Goal: Task Accomplishment & Management: Manage account settings

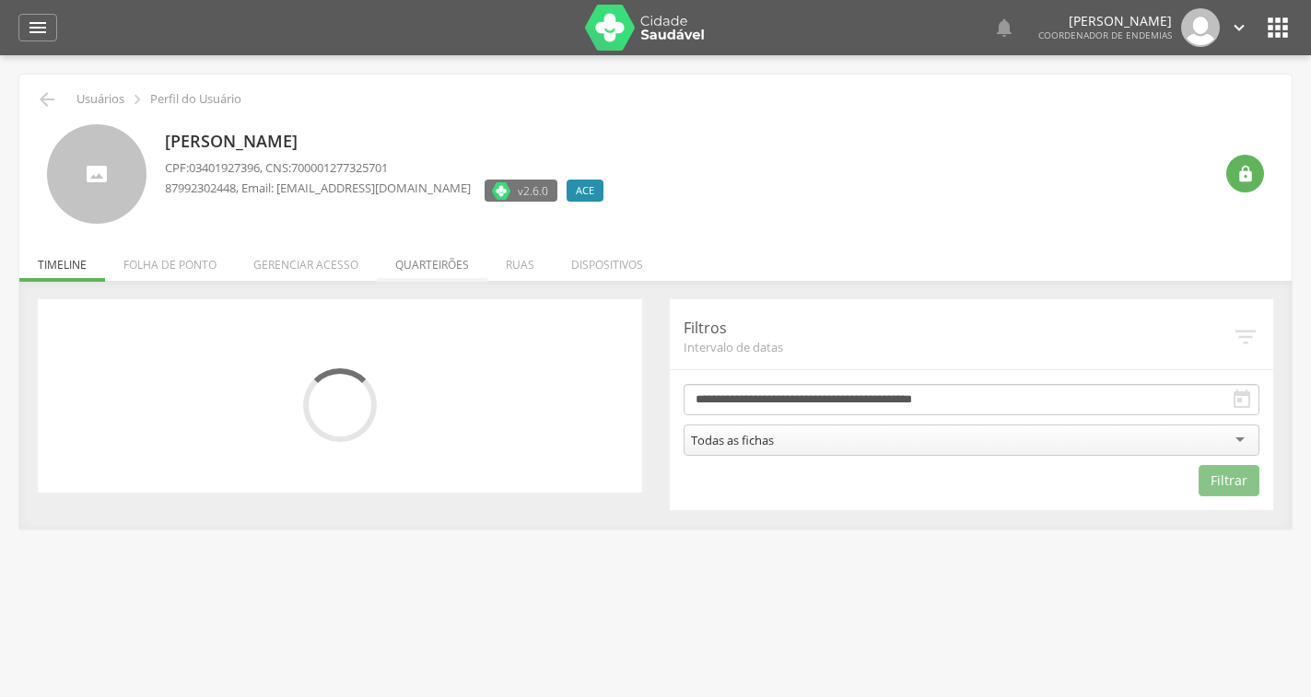
click at [444, 264] on li "Quarteirões" at bounding box center [432, 260] width 111 height 43
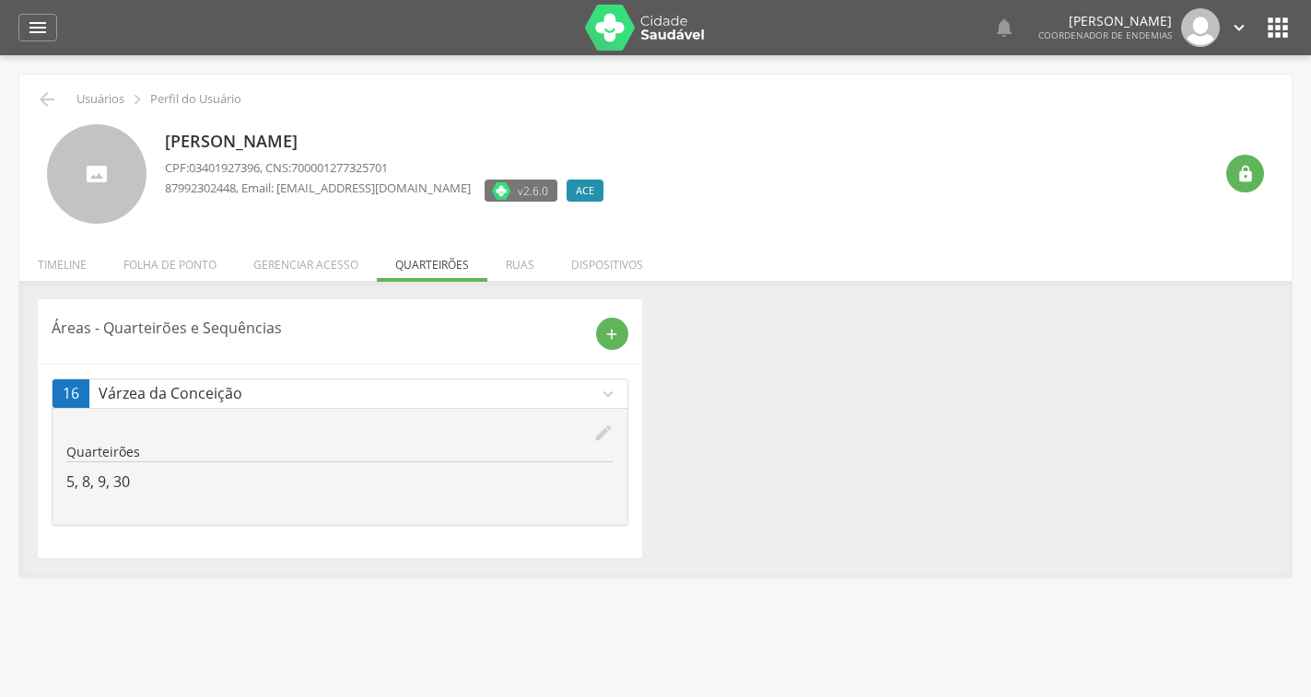
click at [603, 431] on icon "edit" at bounding box center [603, 433] width 20 height 20
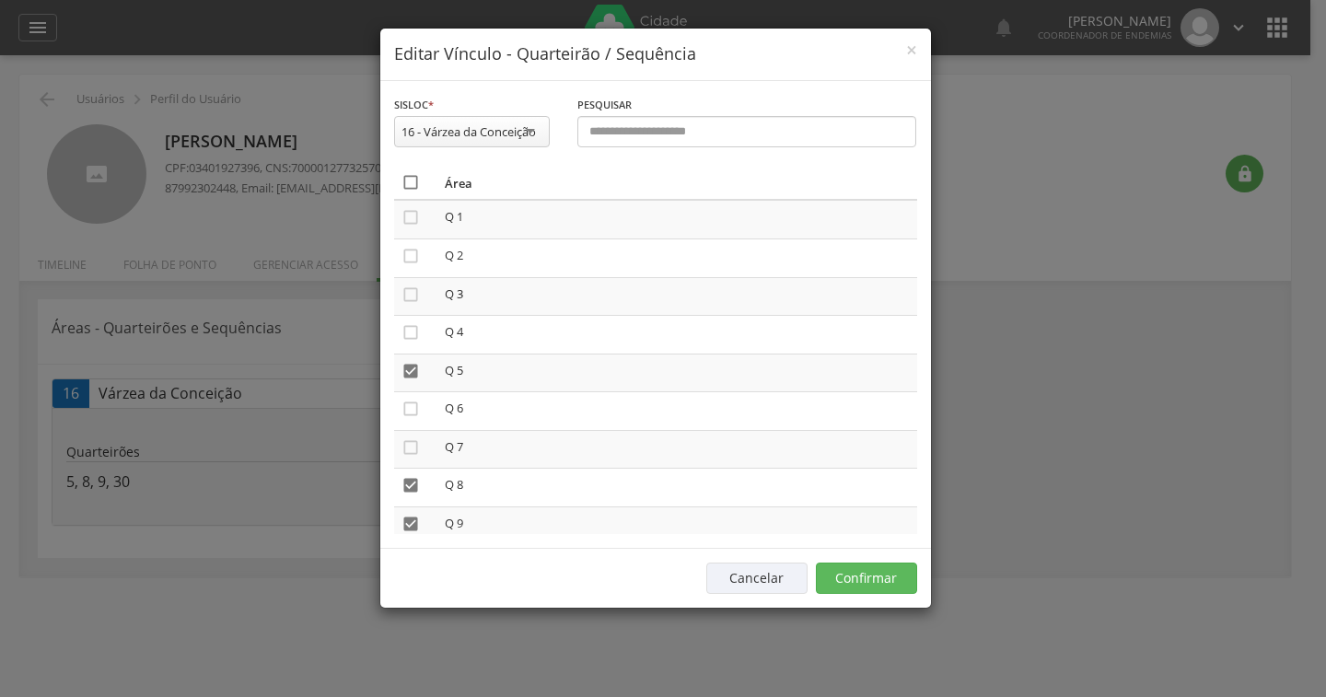
click at [404, 176] on icon "" at bounding box center [411, 182] width 18 height 18
click at [405, 176] on icon "" at bounding box center [411, 182] width 18 height 18
click at [852, 578] on button "Confirmar" at bounding box center [866, 578] width 101 height 31
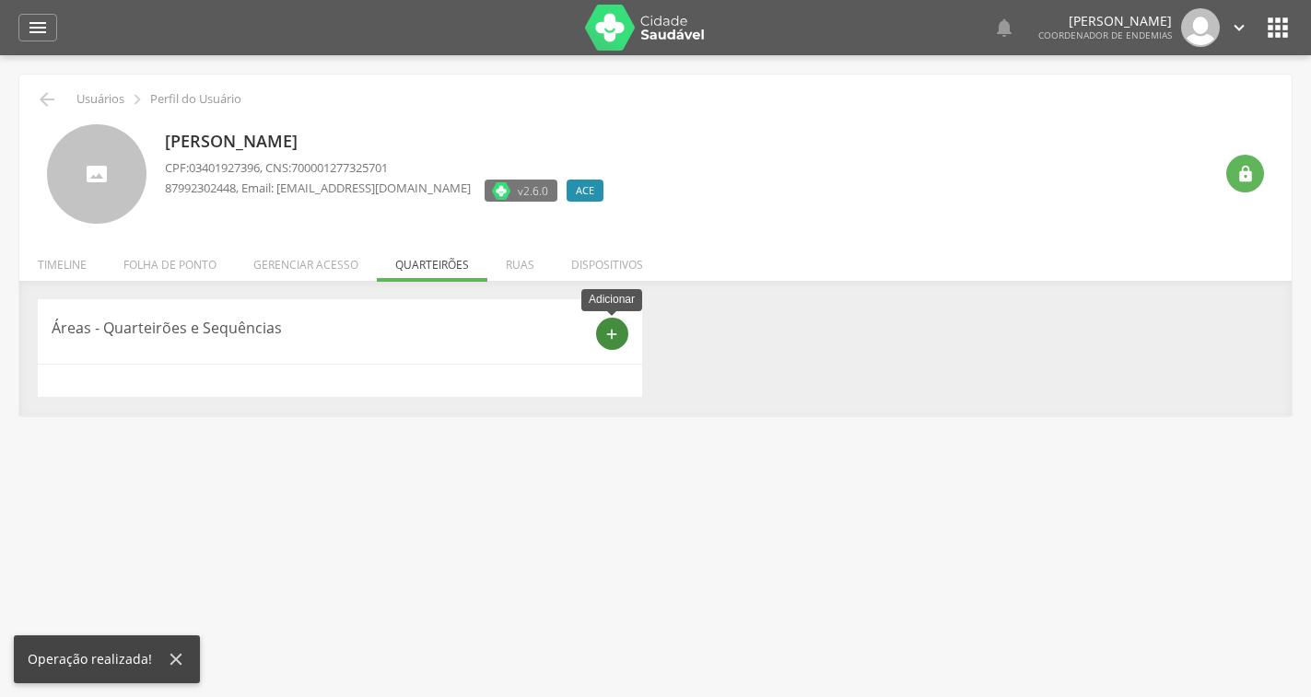
click at [616, 334] on icon "add" at bounding box center [611, 334] width 17 height 17
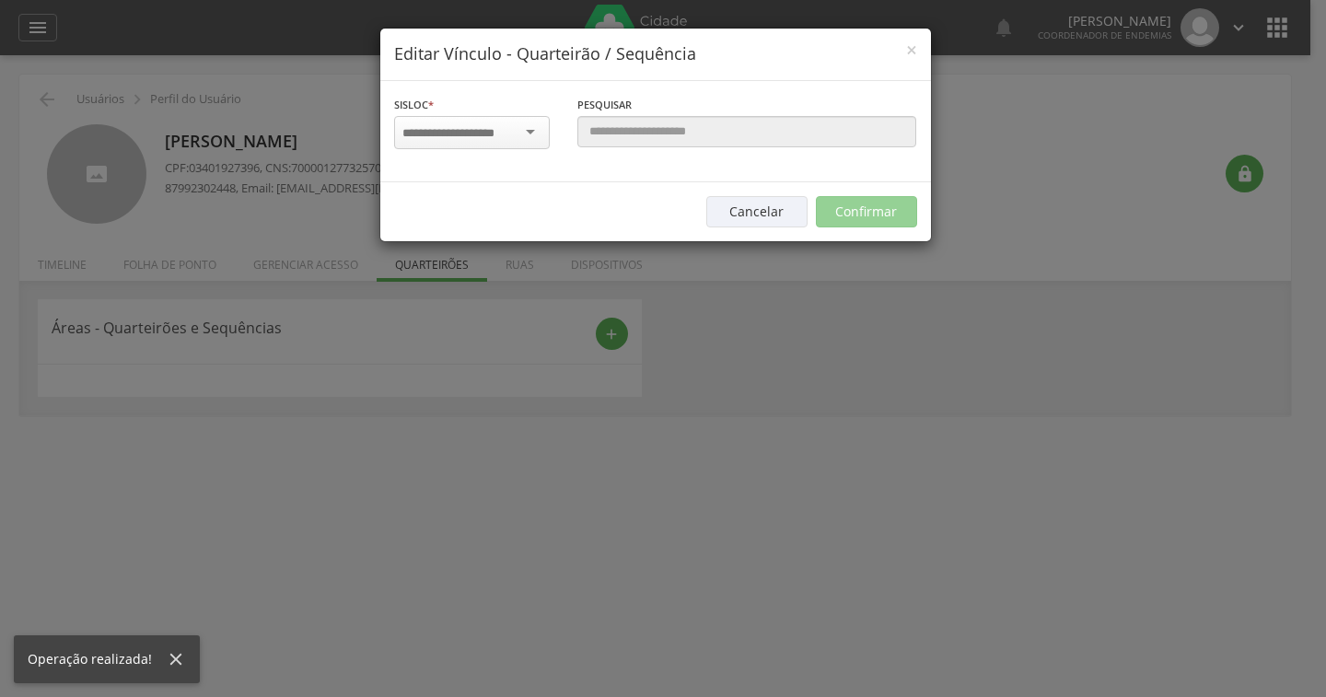
click at [527, 134] on div at bounding box center [472, 132] width 156 height 33
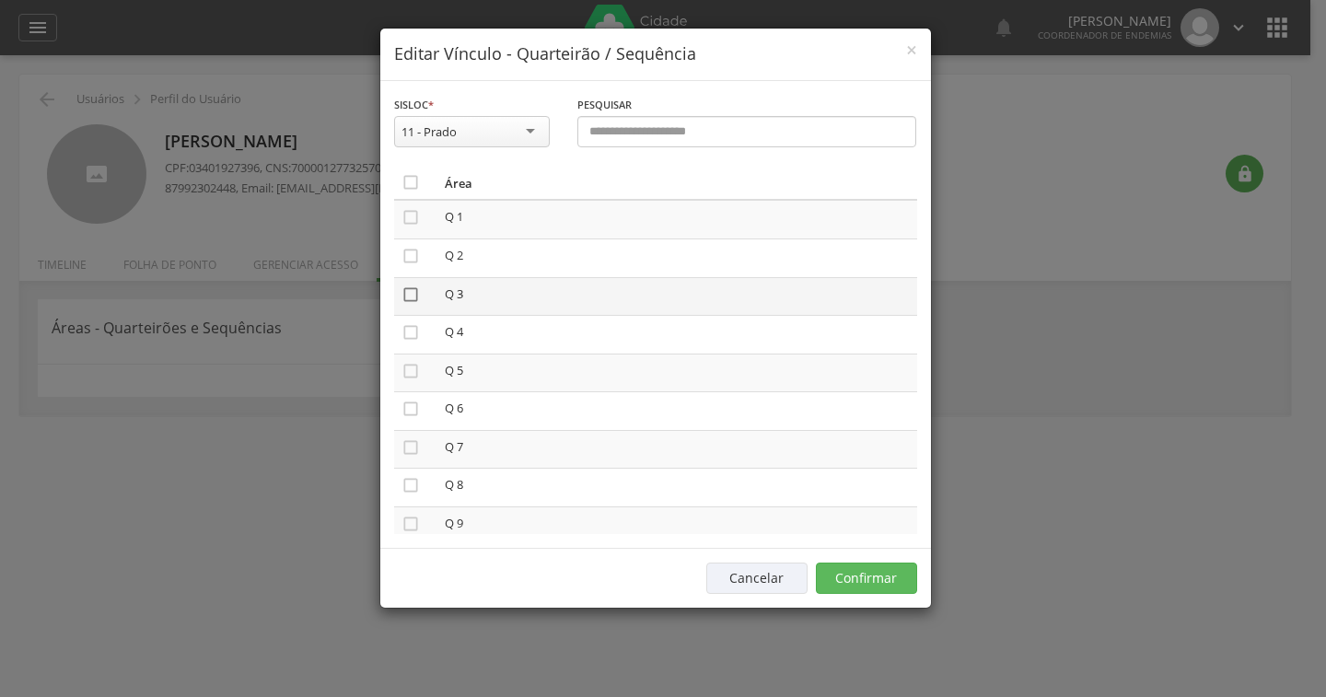
click at [413, 293] on icon "" at bounding box center [411, 295] width 18 height 18
click at [408, 368] on icon "" at bounding box center [411, 371] width 18 height 18
click at [901, 579] on button "Confirmar" at bounding box center [866, 578] width 101 height 31
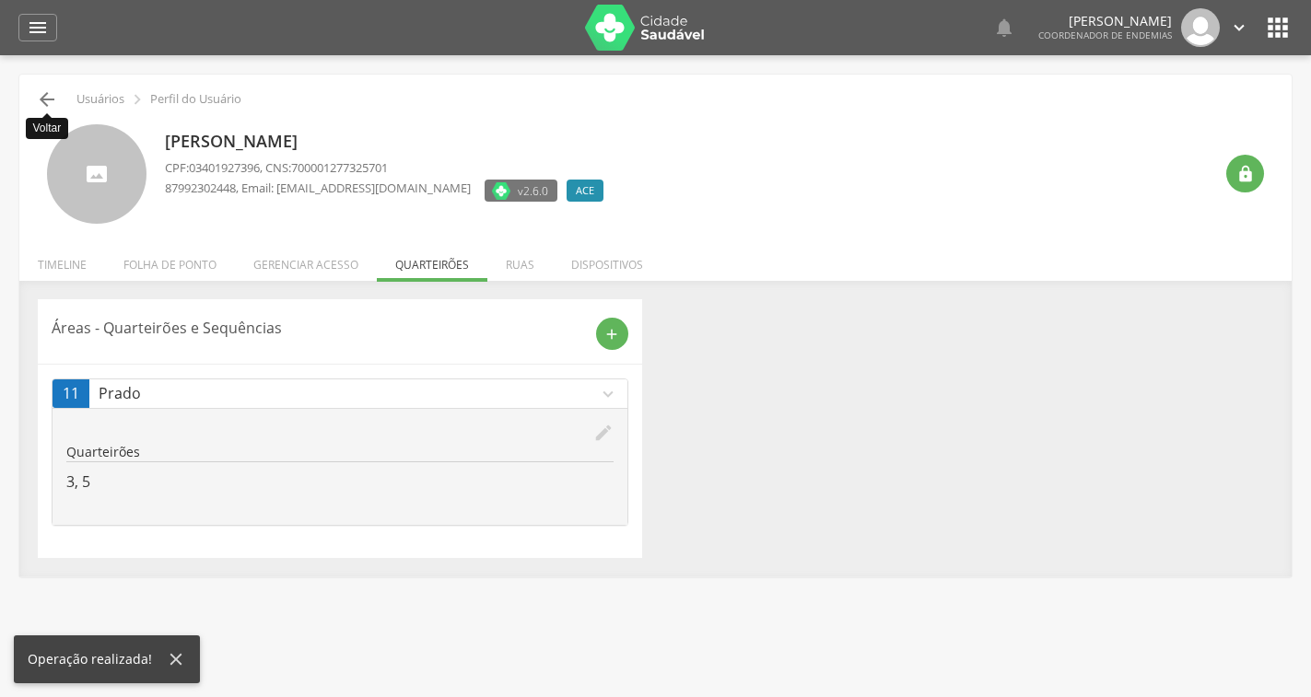
click at [51, 92] on icon "" at bounding box center [47, 99] width 22 height 22
